Goal: Use online tool/utility: Use online tool/utility

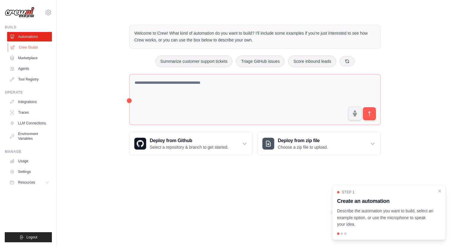
click at [26, 46] on link "Crew Studio" at bounding box center [30, 47] width 45 height 9
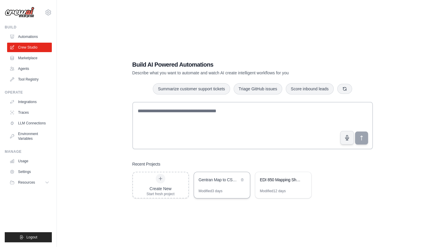
click at [217, 183] on div "Gentran Map to CSV Converter" at bounding box center [219, 180] width 41 height 7
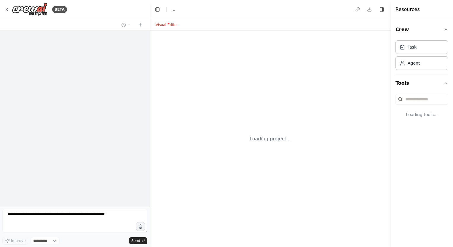
select select "****"
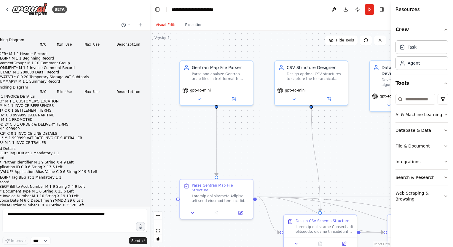
scroll to position [86339, 0]
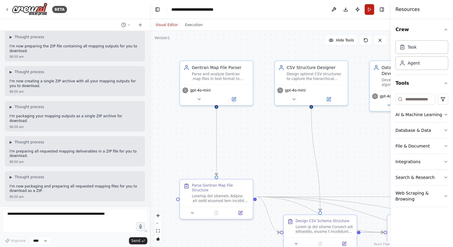
click at [369, 11] on button "Run" at bounding box center [368, 9] width 9 height 11
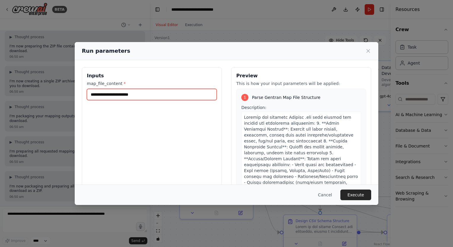
click at [132, 98] on input "map_file_content *" at bounding box center [152, 94] width 130 height 11
paste input "**********"
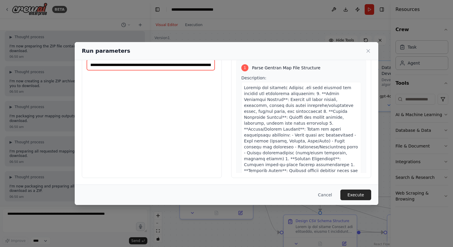
scroll to position [0, 0]
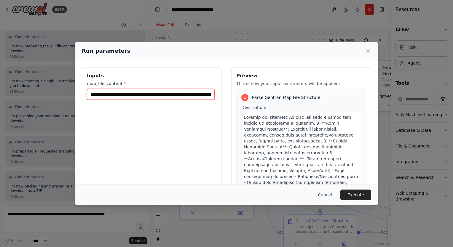
type input "**********"
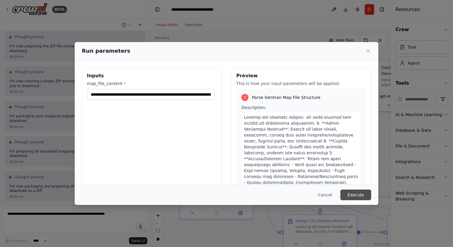
click at [356, 196] on button "Execute" at bounding box center [355, 195] width 31 height 11
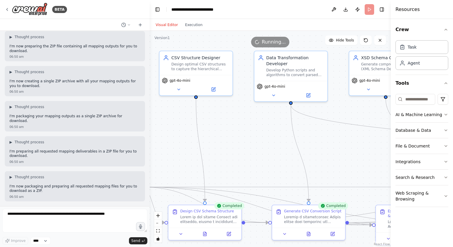
drag, startPoint x: 326, startPoint y: 152, endPoint x: 211, endPoint y: 142, distance: 115.7
click at [211, 142] on div ".deletable-edge-delete-btn { width: 20px; height: 20px; border: 0px solid #ffff…" at bounding box center [270, 139] width 241 height 216
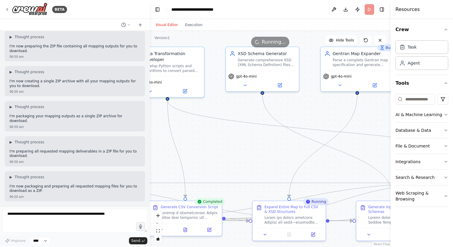
drag, startPoint x: 332, startPoint y: 143, endPoint x: 180, endPoint y: 138, distance: 152.4
click at [180, 138] on div ".deletable-edge-delete-btn { width: 20px; height: 20px; border: 0px solid #ffff…" at bounding box center [270, 139] width 241 height 216
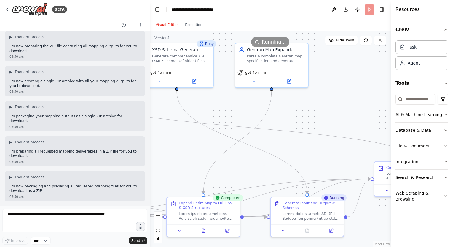
drag, startPoint x: 355, startPoint y: 148, endPoint x: 299, endPoint y: 145, distance: 56.6
click at [299, 145] on div ".deletable-edge-delete-btn { width: 20px; height: 20px; border: 0px solid #ffff…" at bounding box center [270, 139] width 241 height 216
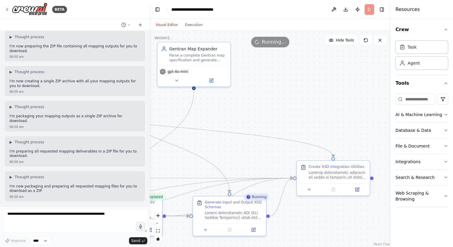
drag, startPoint x: 335, startPoint y: 145, endPoint x: 258, endPoint y: 144, distance: 77.6
click at [258, 144] on div ".deletable-edge-delete-btn { width: 20px; height: 20px; border: 0px solid #ffff…" at bounding box center [270, 139] width 241 height 216
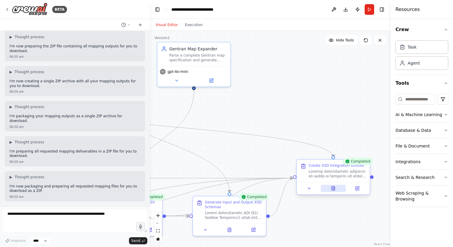
click at [334, 190] on icon at bounding box center [333, 188] width 3 height 4
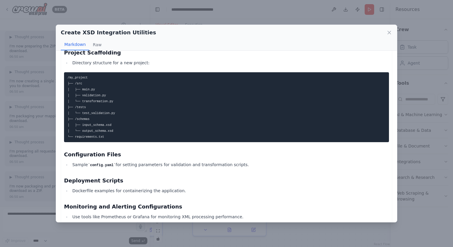
scroll to position [1592, 0]
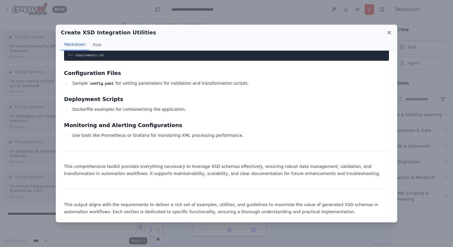
click at [388, 32] on icon at bounding box center [389, 33] width 6 height 6
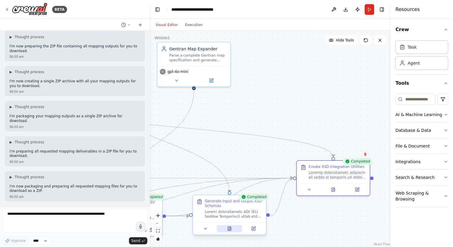
click at [230, 227] on icon at bounding box center [229, 229] width 3 height 4
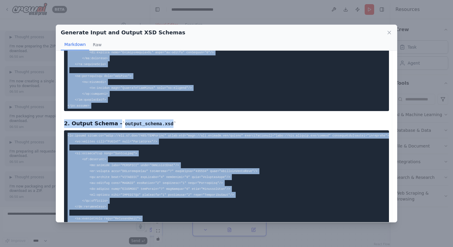
scroll to position [636, 0]
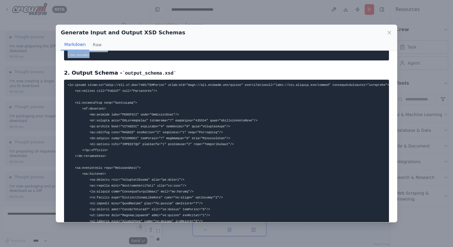
drag, startPoint x: 68, startPoint y: 76, endPoint x: 165, endPoint y: 57, distance: 98.7
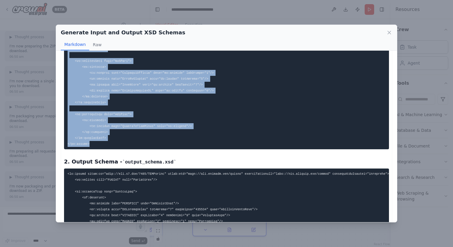
copy code "<xs:schema xmlns:xs="[URL][DOMAIN_NAME]" xmlns:tns="[URL][DOMAIN_NAME]" targetN…"
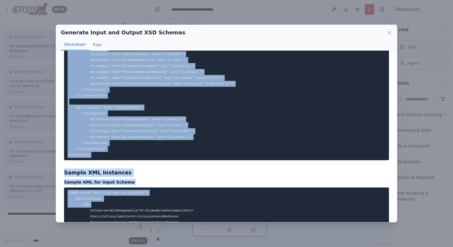
scroll to position [1076, 0]
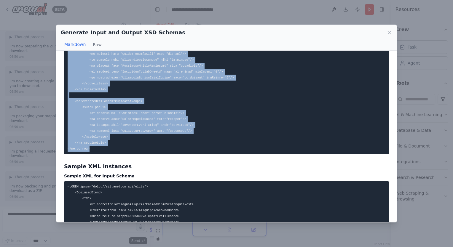
drag, startPoint x: 67, startPoint y: 84, endPoint x: 154, endPoint y: 152, distance: 110.0
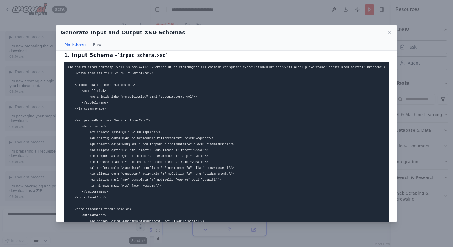
scroll to position [0, 0]
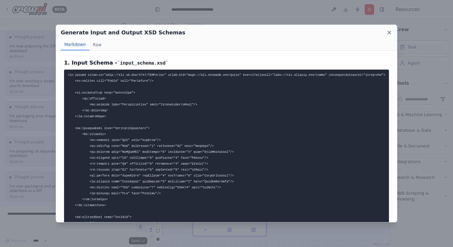
click at [390, 34] on icon at bounding box center [389, 33] width 6 height 6
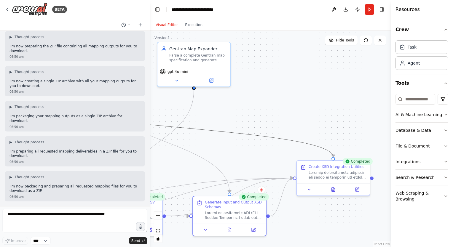
drag, startPoint x: 256, startPoint y: 135, endPoint x: 382, endPoint y: 78, distance: 138.4
click at [382, 78] on div ".deletable-edge-delete-btn { width: 20px; height: 20px; border: 0px solid #ffff…" at bounding box center [270, 139] width 241 height 216
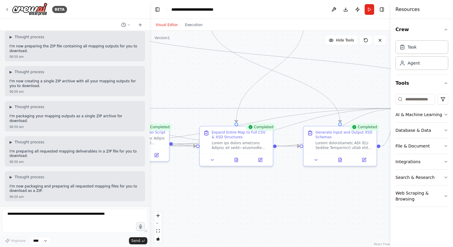
drag, startPoint x: 280, startPoint y: 98, endPoint x: 390, endPoint y: 28, distance: 130.8
click at [390, 28] on div "BETA INPUT Branching Diagram Name M/C Min Use Max Use Description INPUT* M 1 1 …" at bounding box center [226, 123] width 453 height 247
click at [236, 161] on icon at bounding box center [236, 159] width 3 height 4
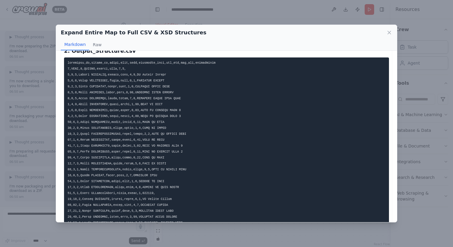
scroll to position [326, 0]
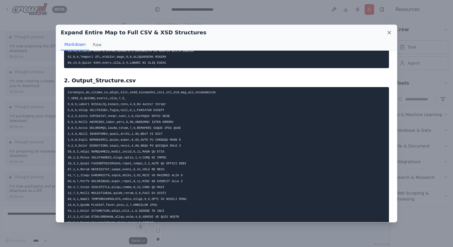
click at [389, 33] on icon at bounding box center [389, 32] width 3 height 3
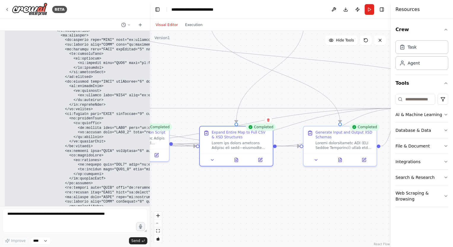
scroll to position [68212, 0]
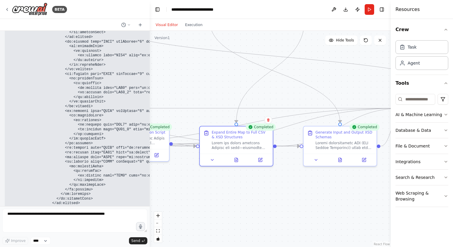
drag, startPoint x: 10, startPoint y: 131, endPoint x: 96, endPoint y: 174, distance: 96.5
copy code "<xs:schema xmlns:xs="[URL][DOMAIN_NAME]" elementFormDefault="qualified"> <xs:el…"
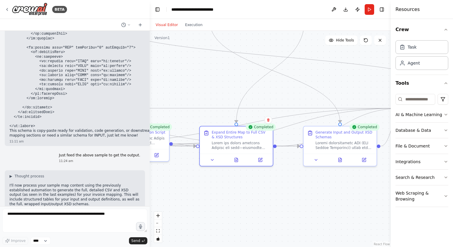
scroll to position [68331, 0]
